Goal: Find specific page/section: Find specific page/section

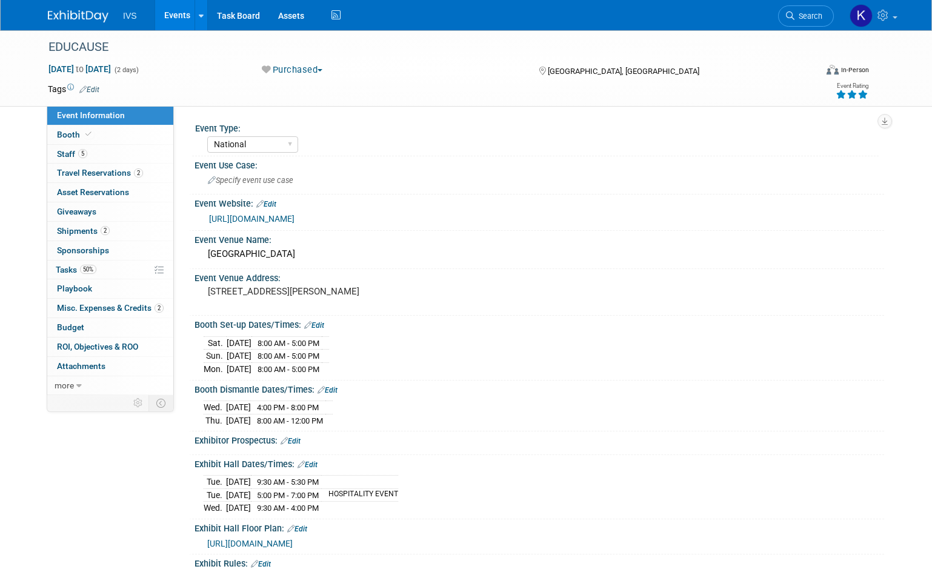
select select "National"
click at [812, 19] on span "Search" at bounding box center [808, 16] width 28 height 9
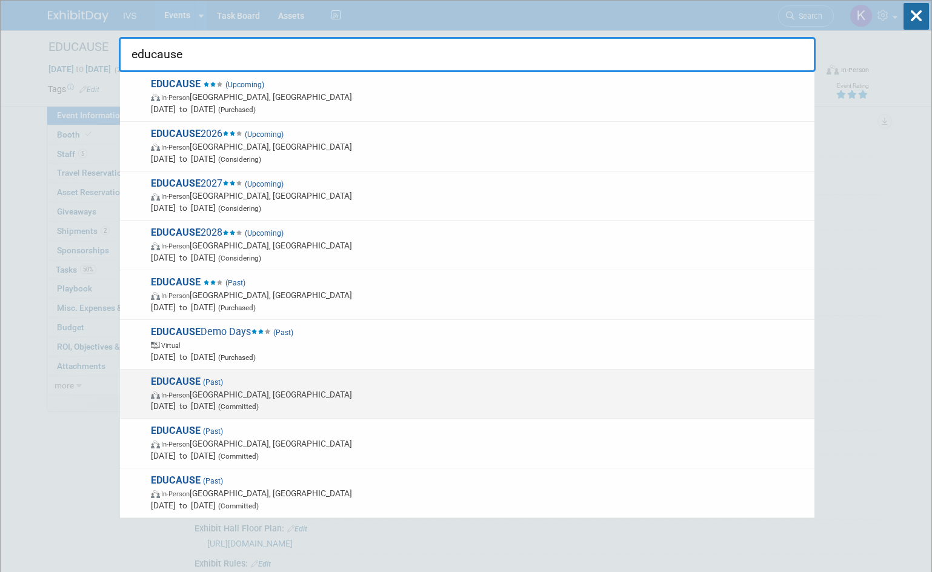
type input "educause"
click at [210, 393] on span "In-Person [GEOGRAPHIC_DATA], [GEOGRAPHIC_DATA]" at bounding box center [479, 394] width 657 height 12
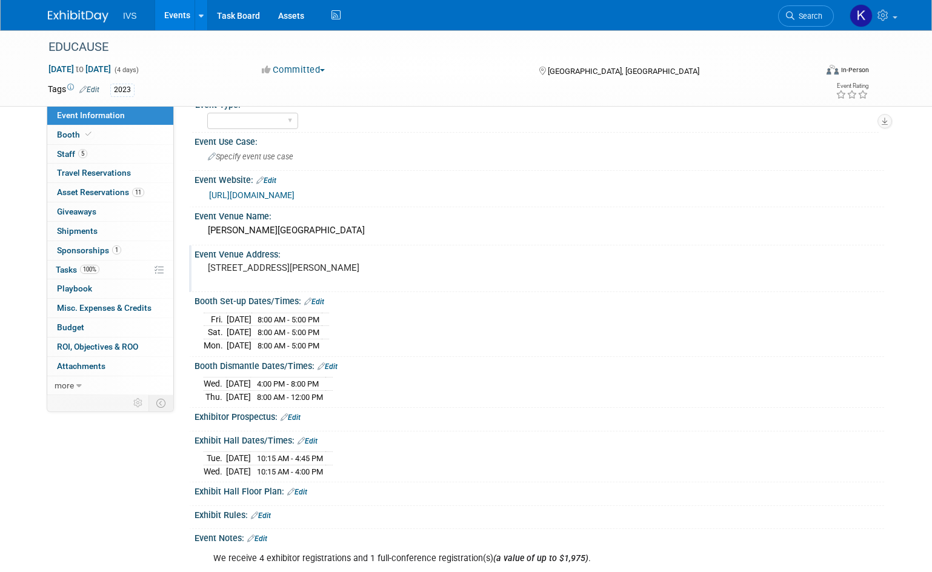
scroll to position [61, 0]
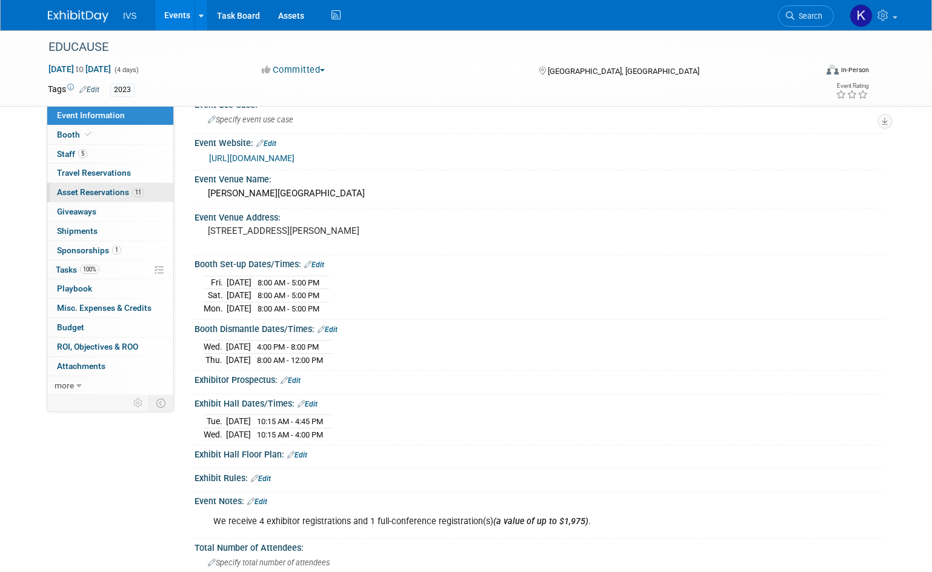
click at [86, 190] on span "Asset Reservations 11" at bounding box center [100, 192] width 87 height 10
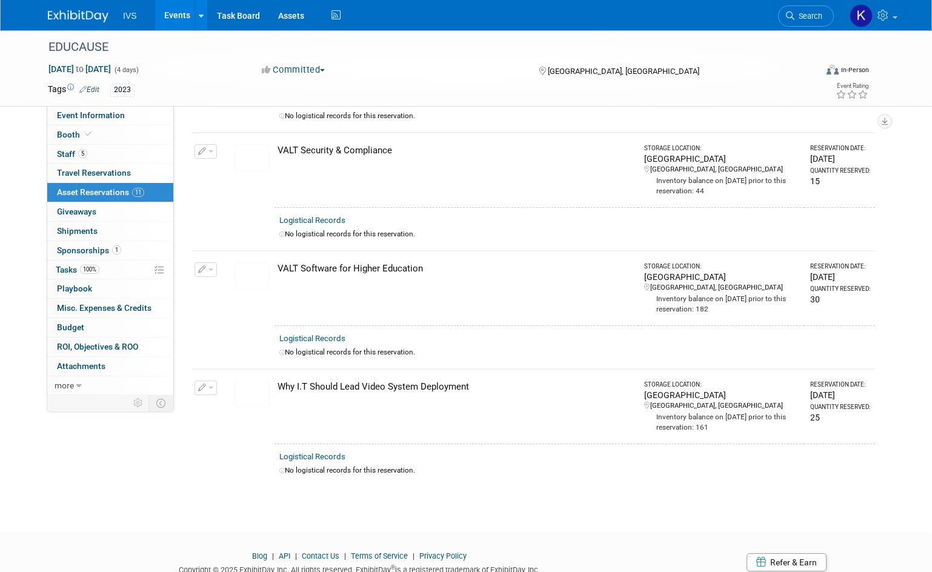
scroll to position [952, 0]
